Goal: Navigation & Orientation: Find specific page/section

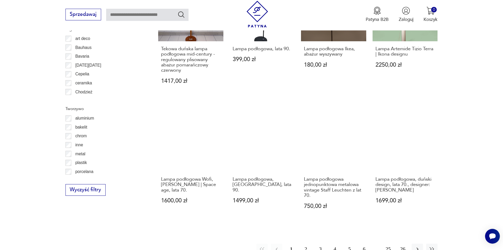
scroll to position [553, 0]
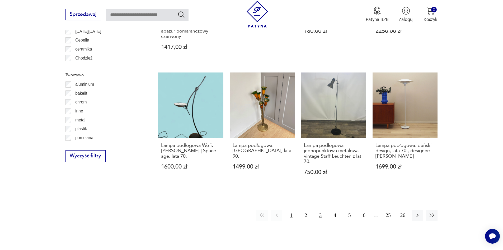
click at [322, 214] on button "3" at bounding box center [320, 214] width 11 height 11
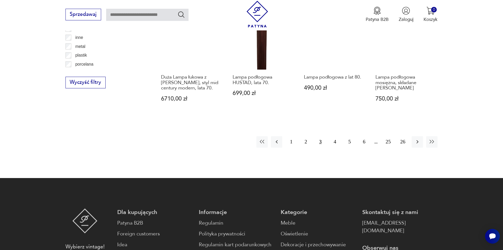
scroll to position [632, 0]
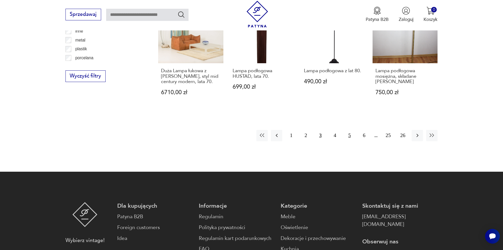
click at [350, 130] on button "5" at bounding box center [349, 135] width 11 height 11
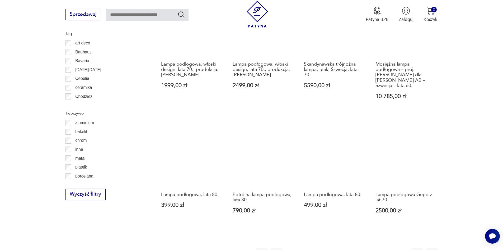
scroll to position [632, 0]
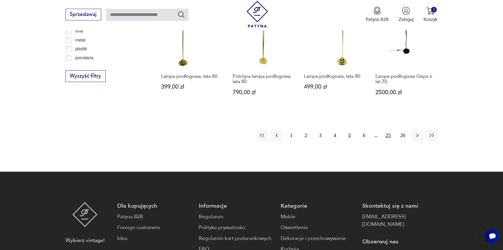
click at [386, 130] on button "25" at bounding box center [388, 135] width 11 height 11
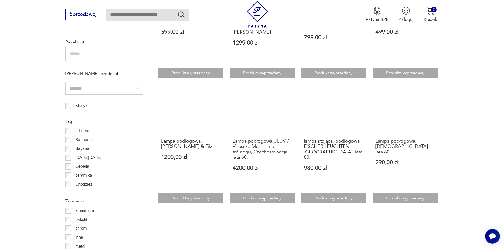
scroll to position [342, 0]
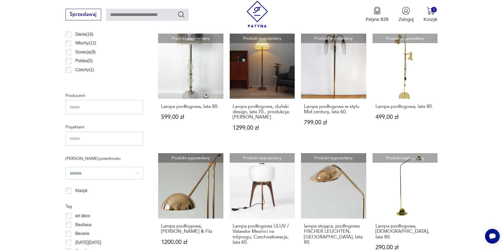
scroll to position [632, 0]
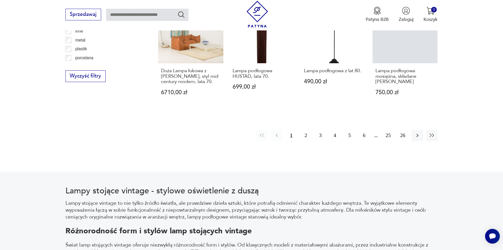
scroll to position [553, 0]
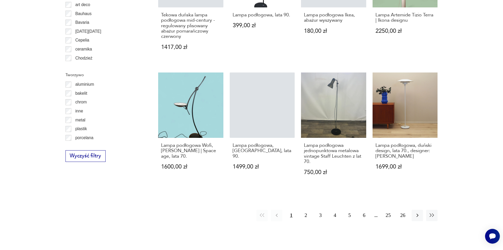
scroll to position [17, 0]
